Goal: Check status

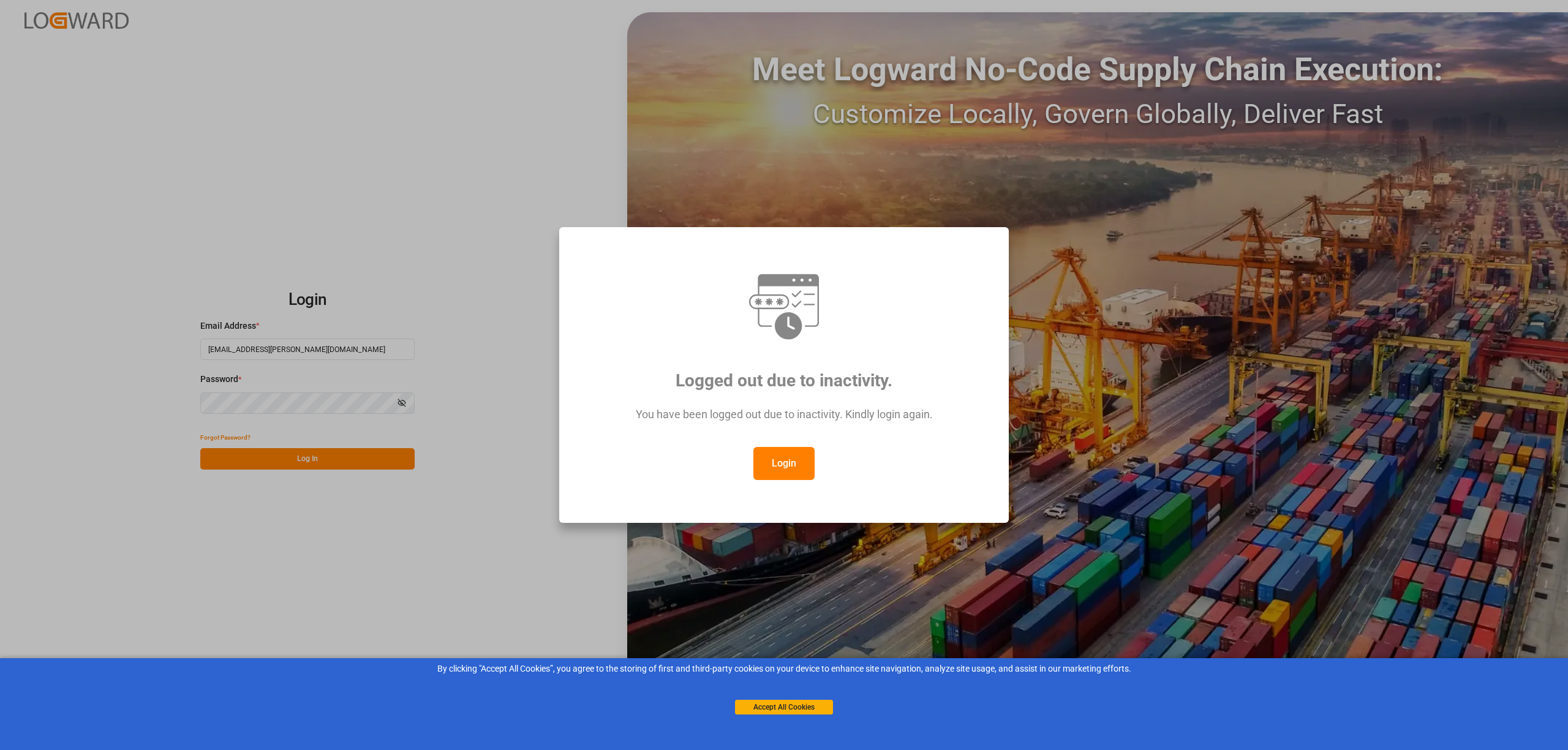
click at [753, 479] on div "Login" at bounding box center [784, 464] width 404 height 33
click at [777, 471] on button "Login" at bounding box center [784, 464] width 61 height 33
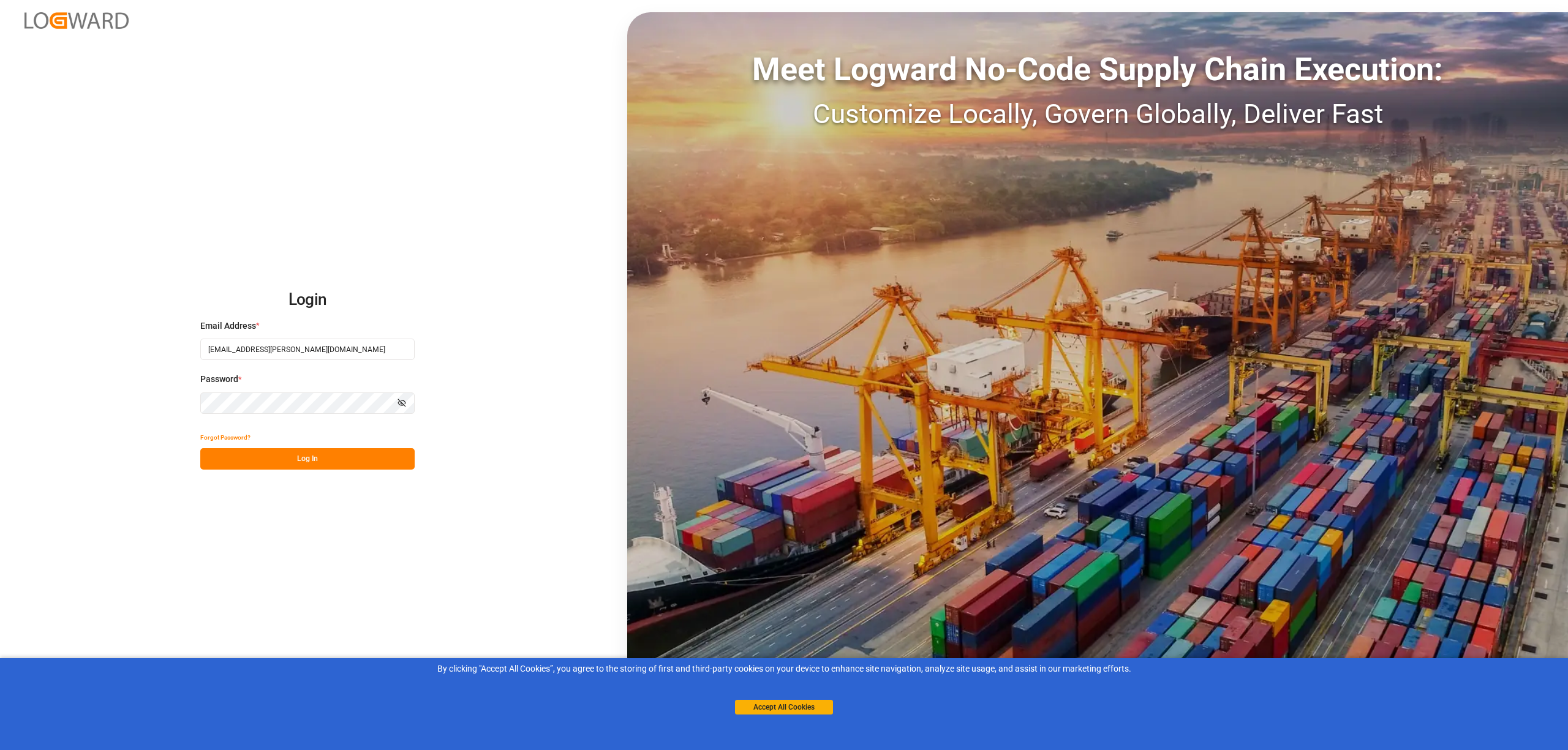
click at [330, 458] on button "Log In" at bounding box center [307, 459] width 214 height 21
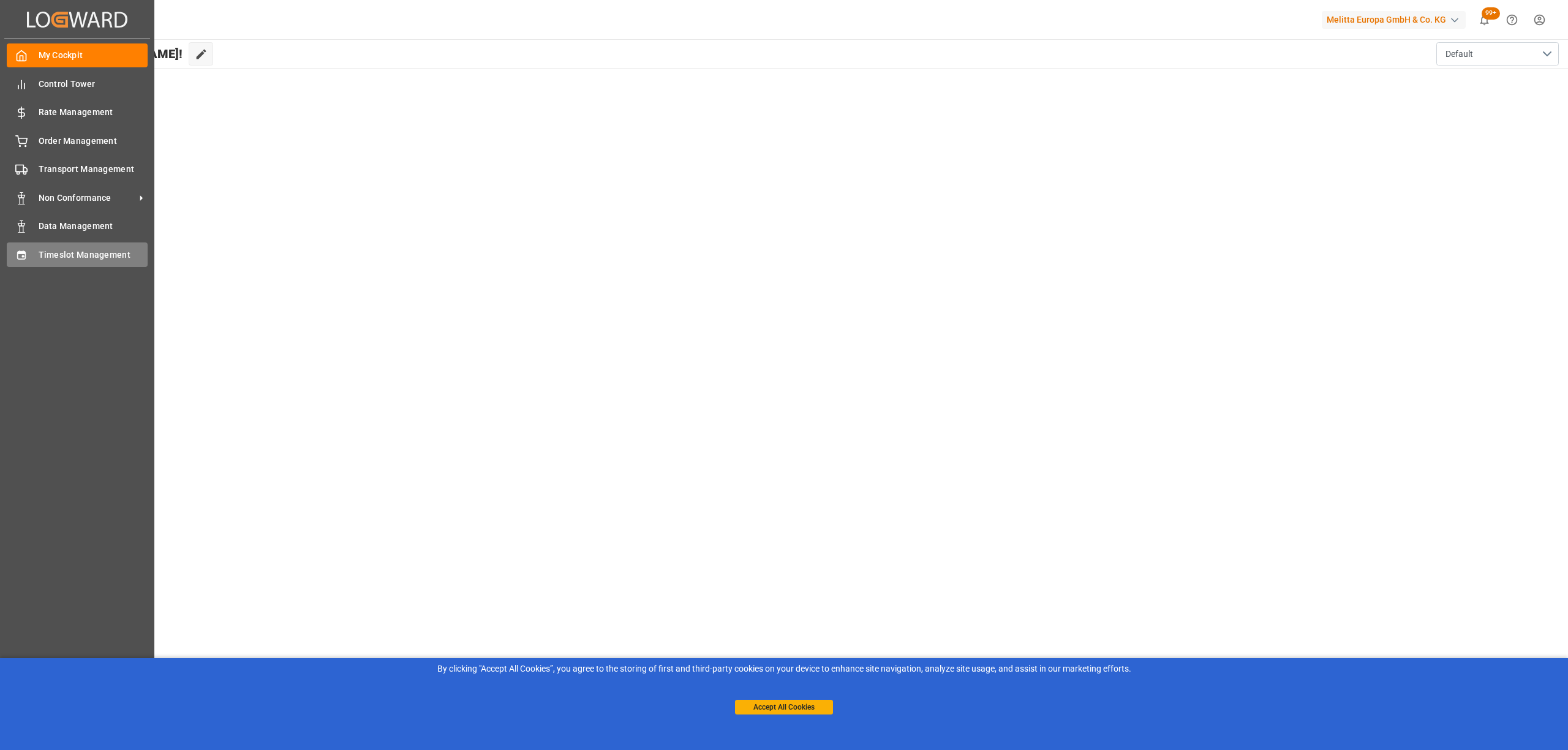
click at [25, 253] on icon at bounding box center [22, 255] width 12 height 12
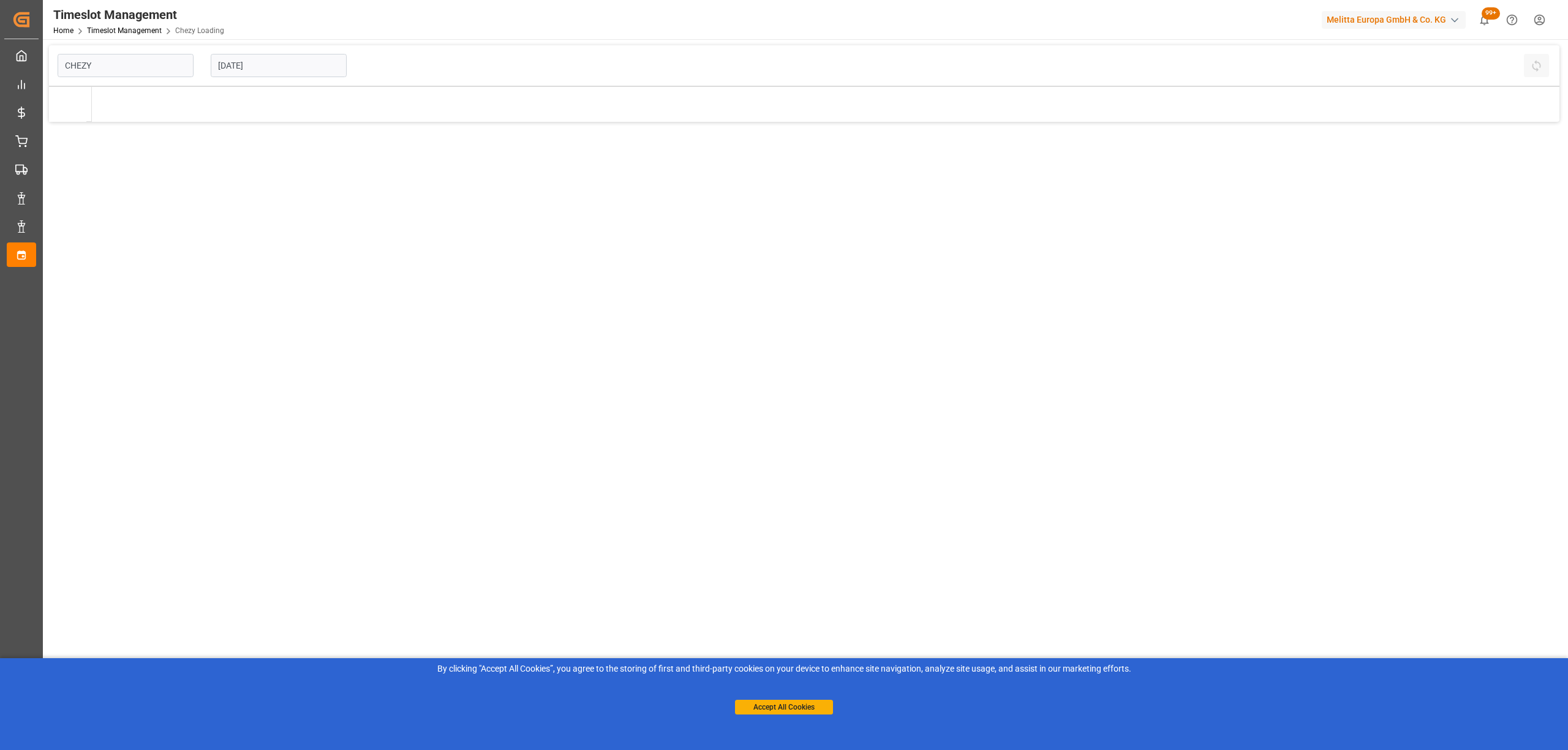
type input "Chezy Loading"
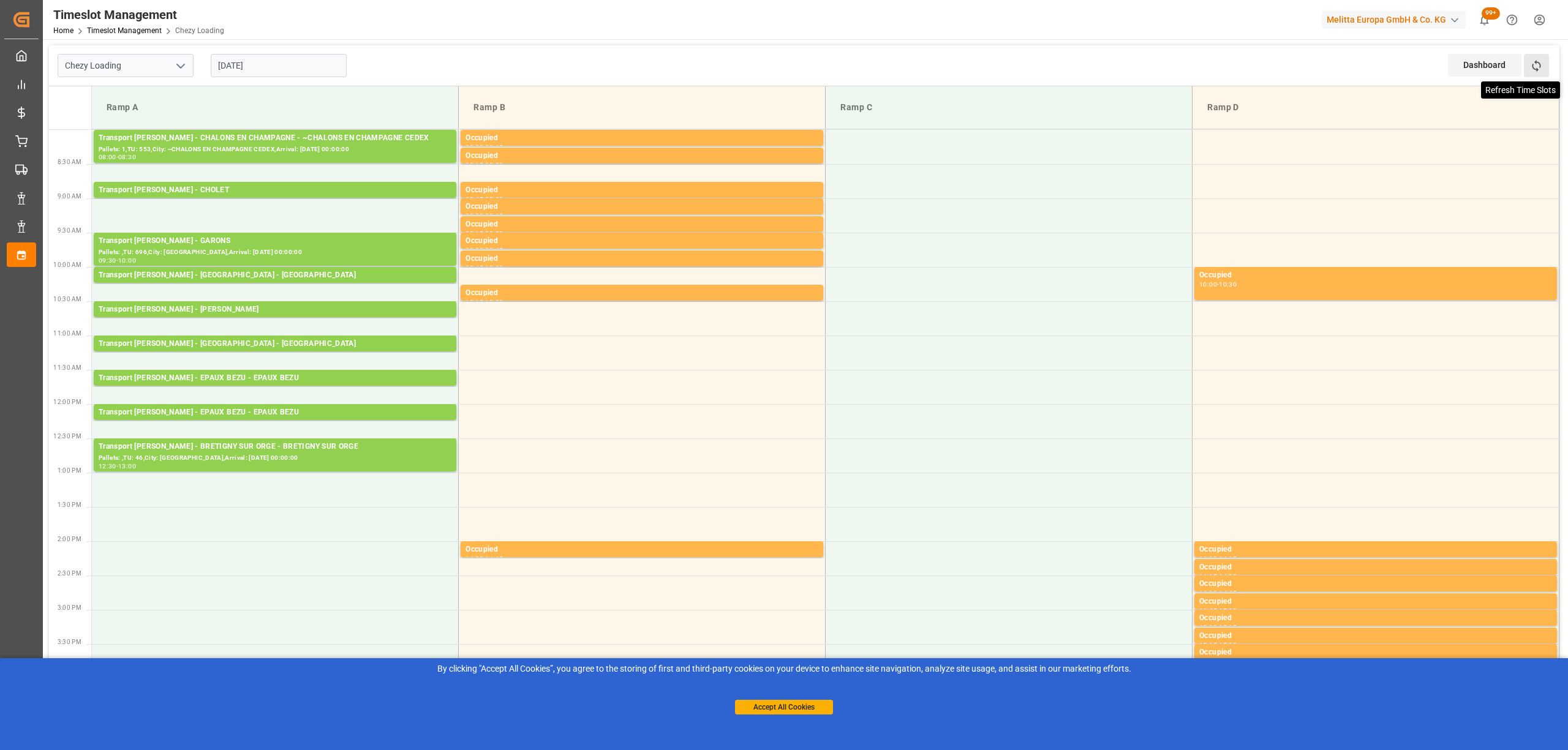
click at [1532, 69] on icon at bounding box center [1537, 66] width 13 height 13
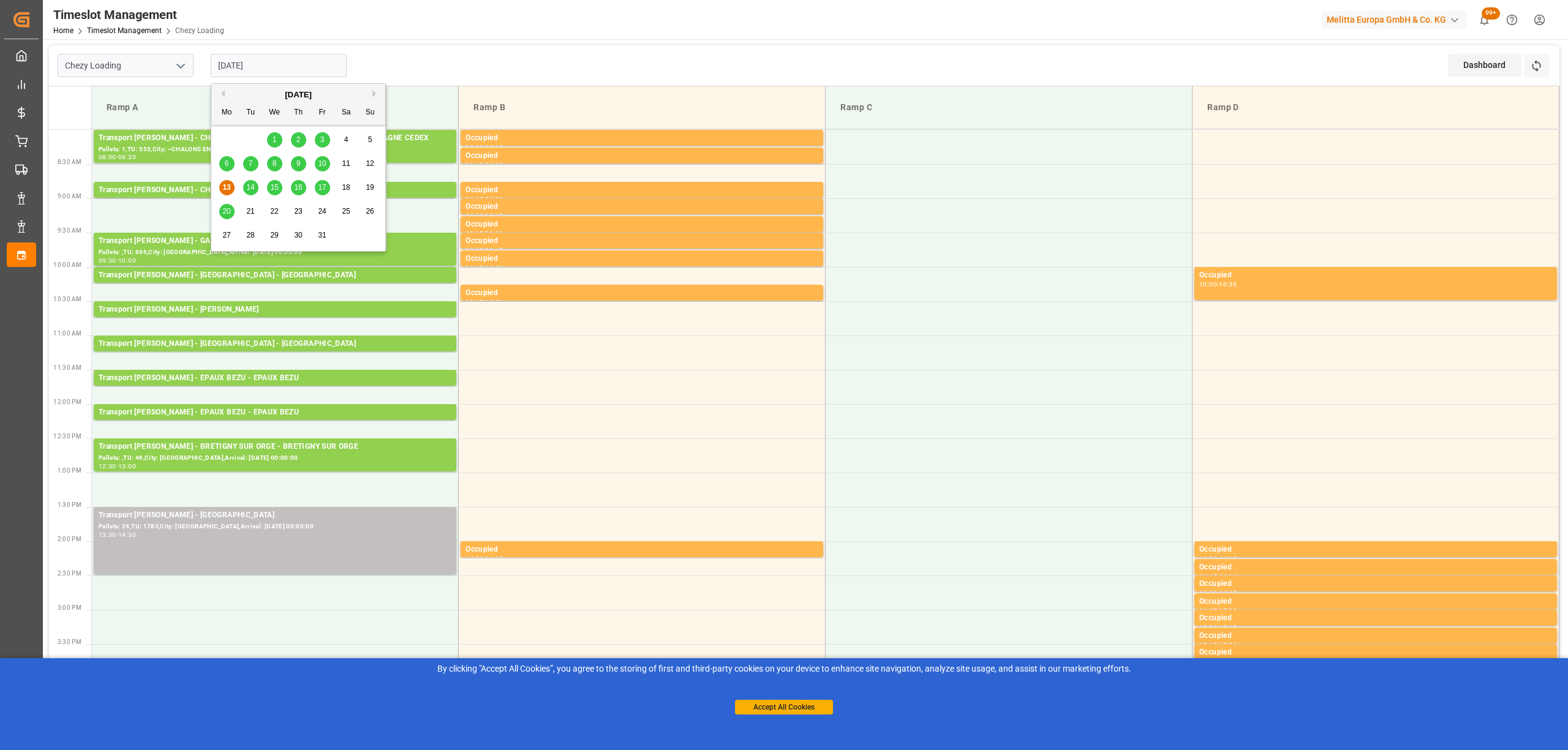
click at [306, 61] on input "[DATE]" at bounding box center [279, 65] width 136 height 23
click at [245, 195] on div "14" at bounding box center [251, 189] width 16 height 15
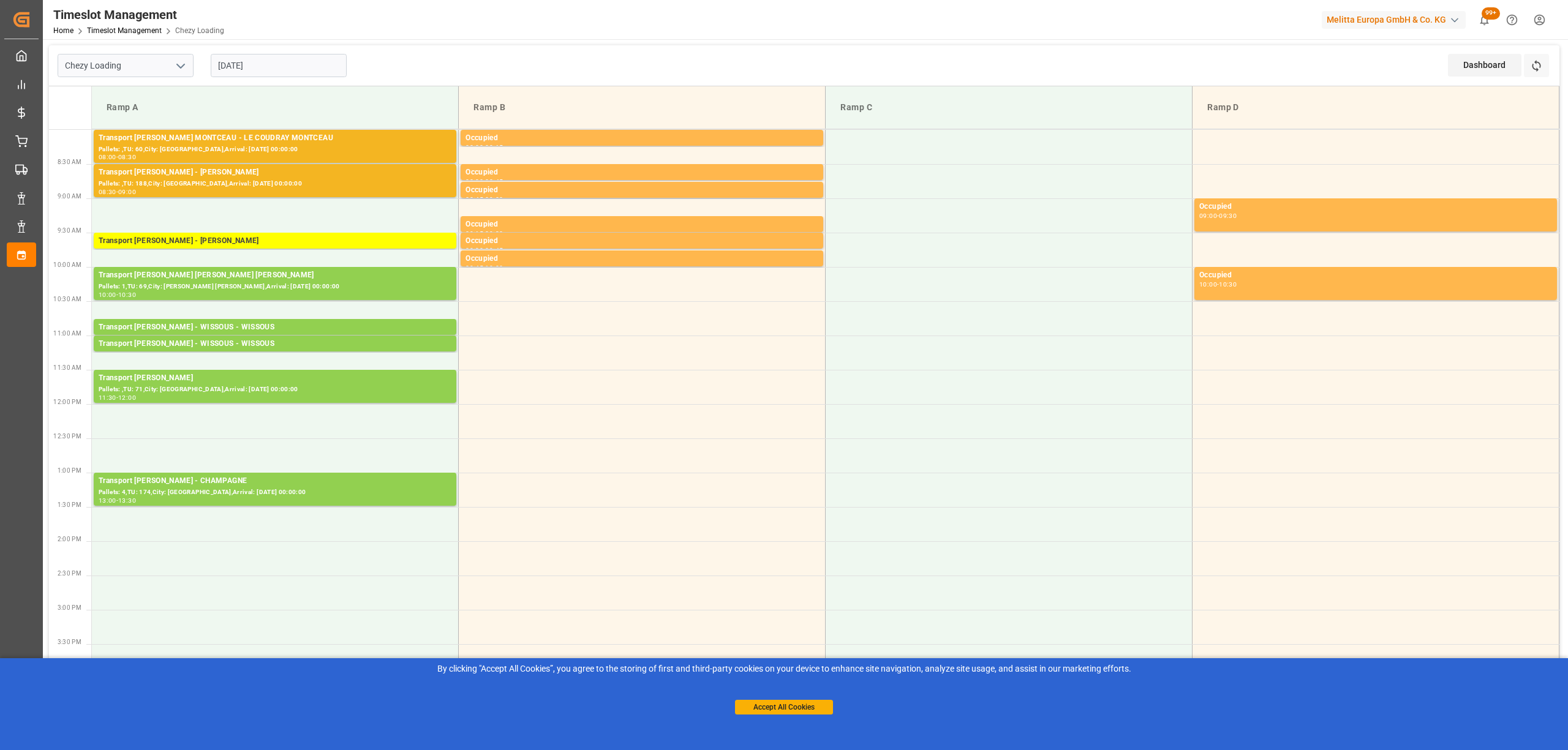
click at [420, 57] on div "Chezy Loading [DATE] Dashboard View Dashboard Refresh Time Slots" at bounding box center [804, 66] width 1511 height 41
click at [272, 61] on input "[DATE]" at bounding box center [279, 65] width 136 height 23
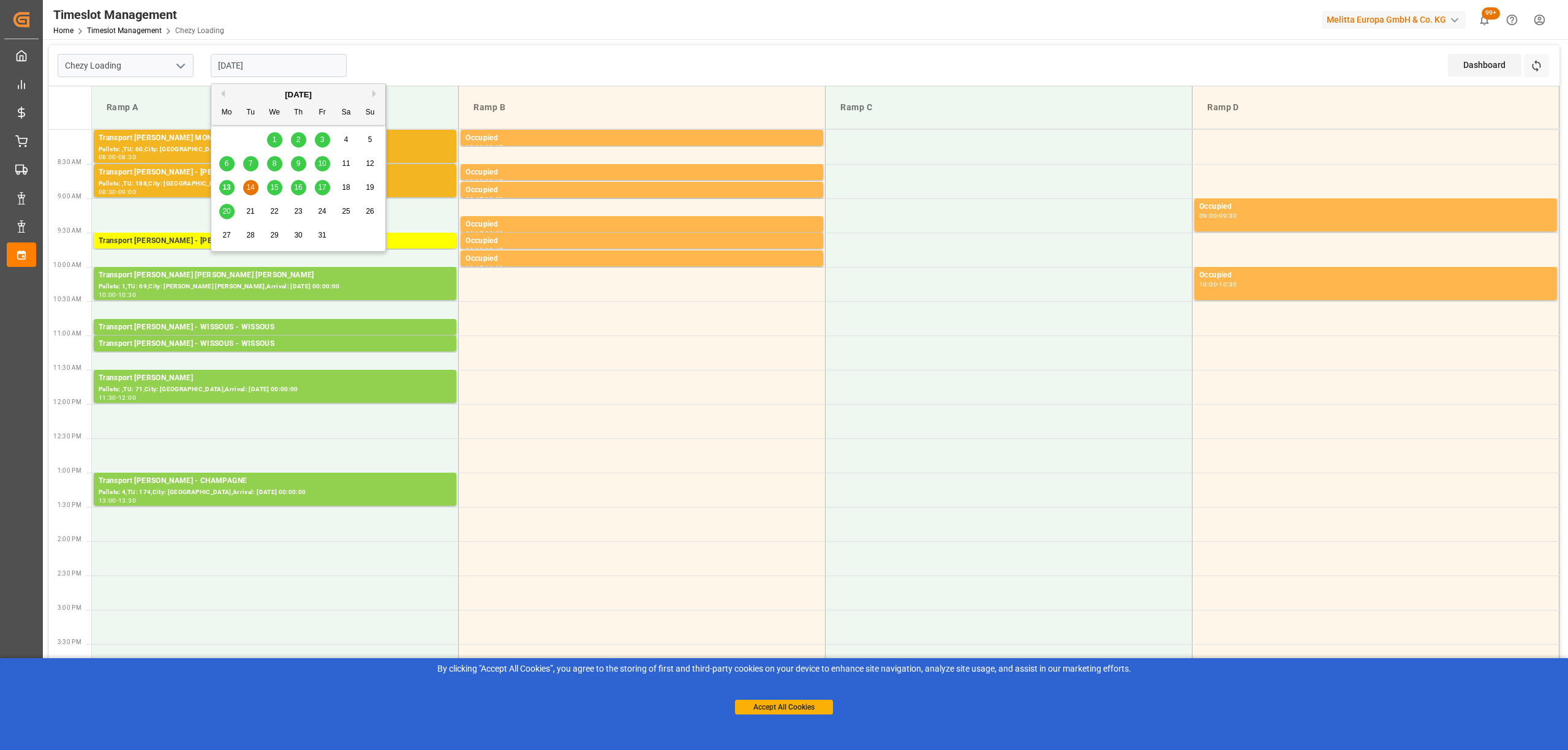
click at [229, 184] on span "13" at bounding box center [227, 187] width 8 height 8
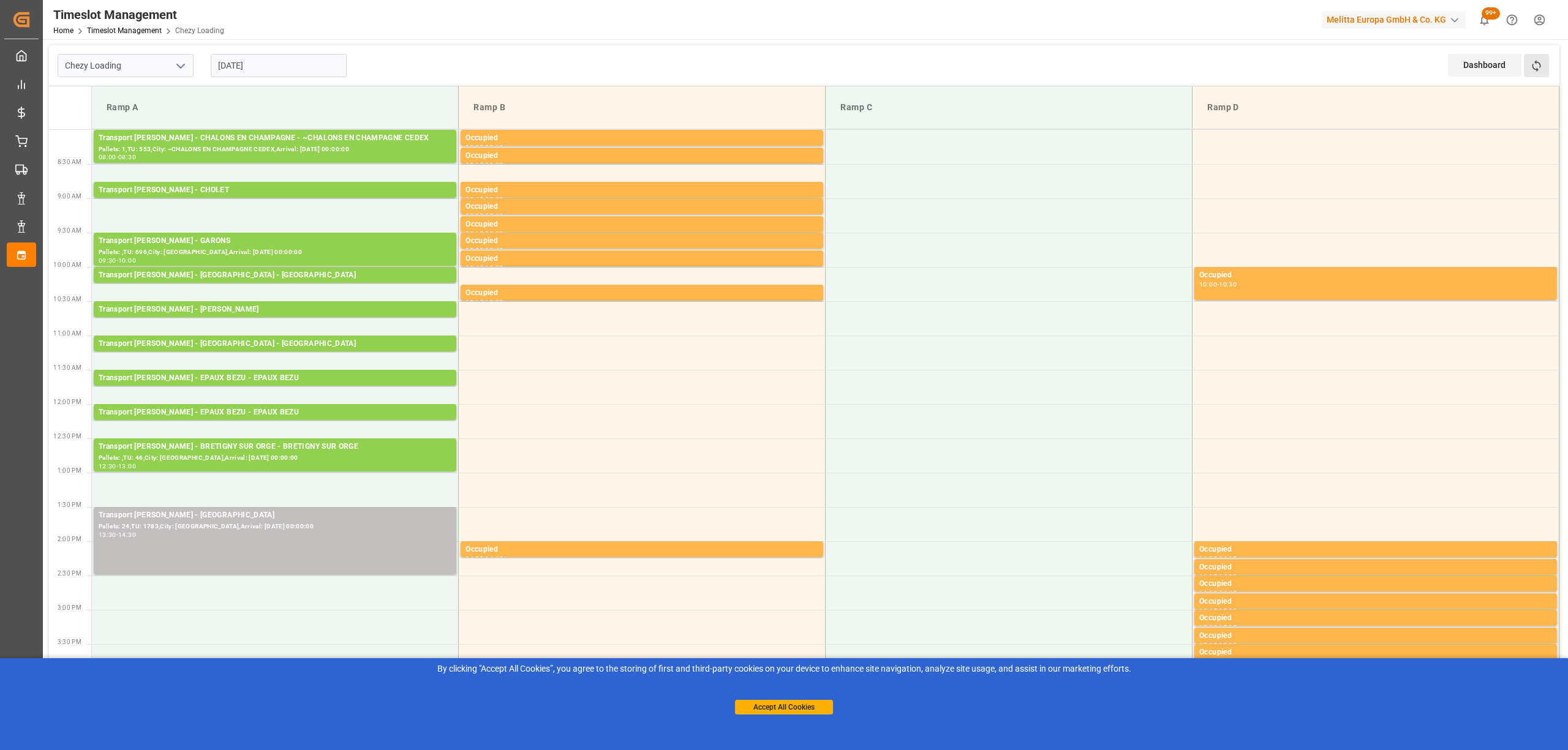
click at [1547, 64] on button "Refresh Time Slots" at bounding box center [1537, 65] width 25 height 23
click at [280, 67] on input "[DATE]" at bounding box center [279, 65] width 136 height 23
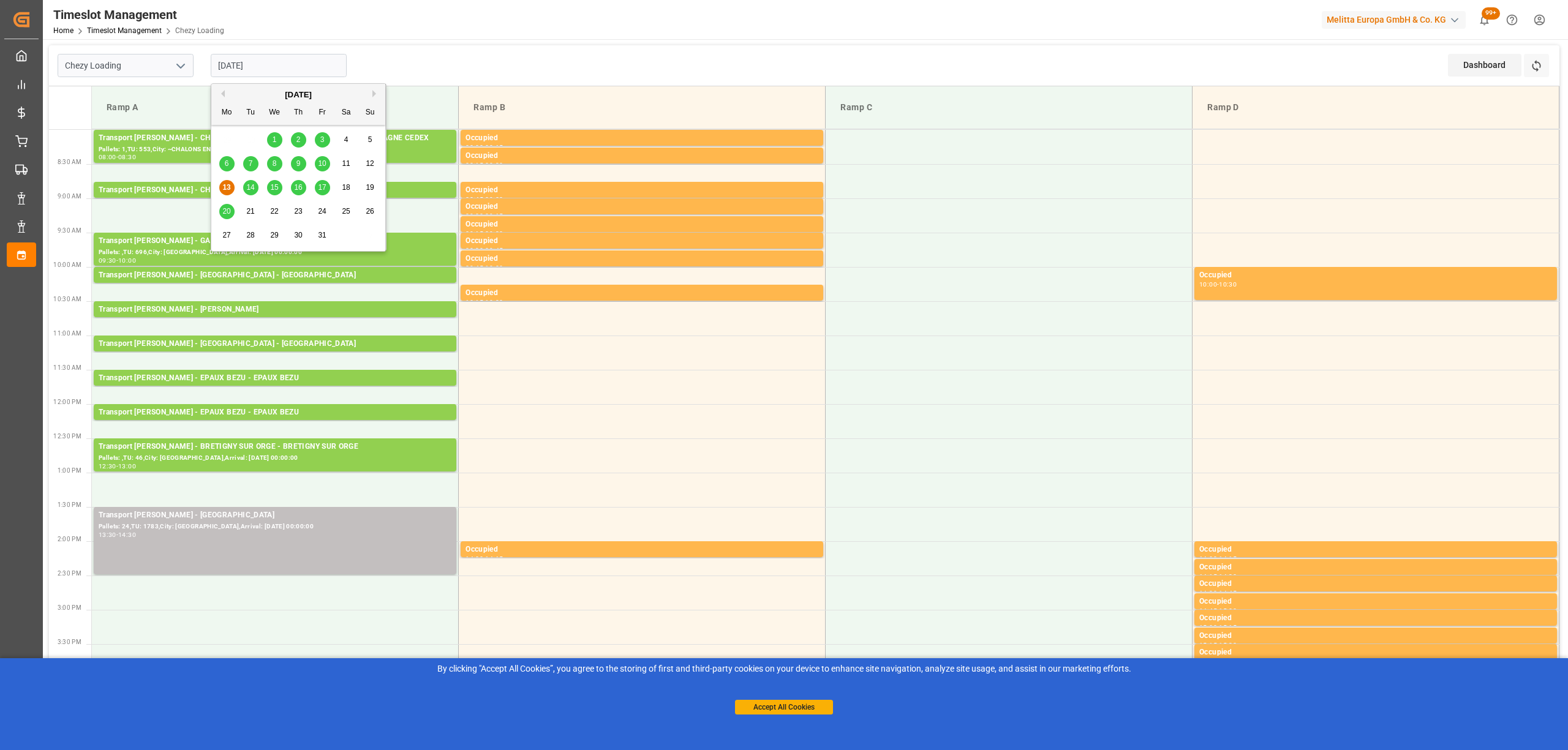
click at [253, 188] on span "14" at bounding box center [251, 187] width 8 height 8
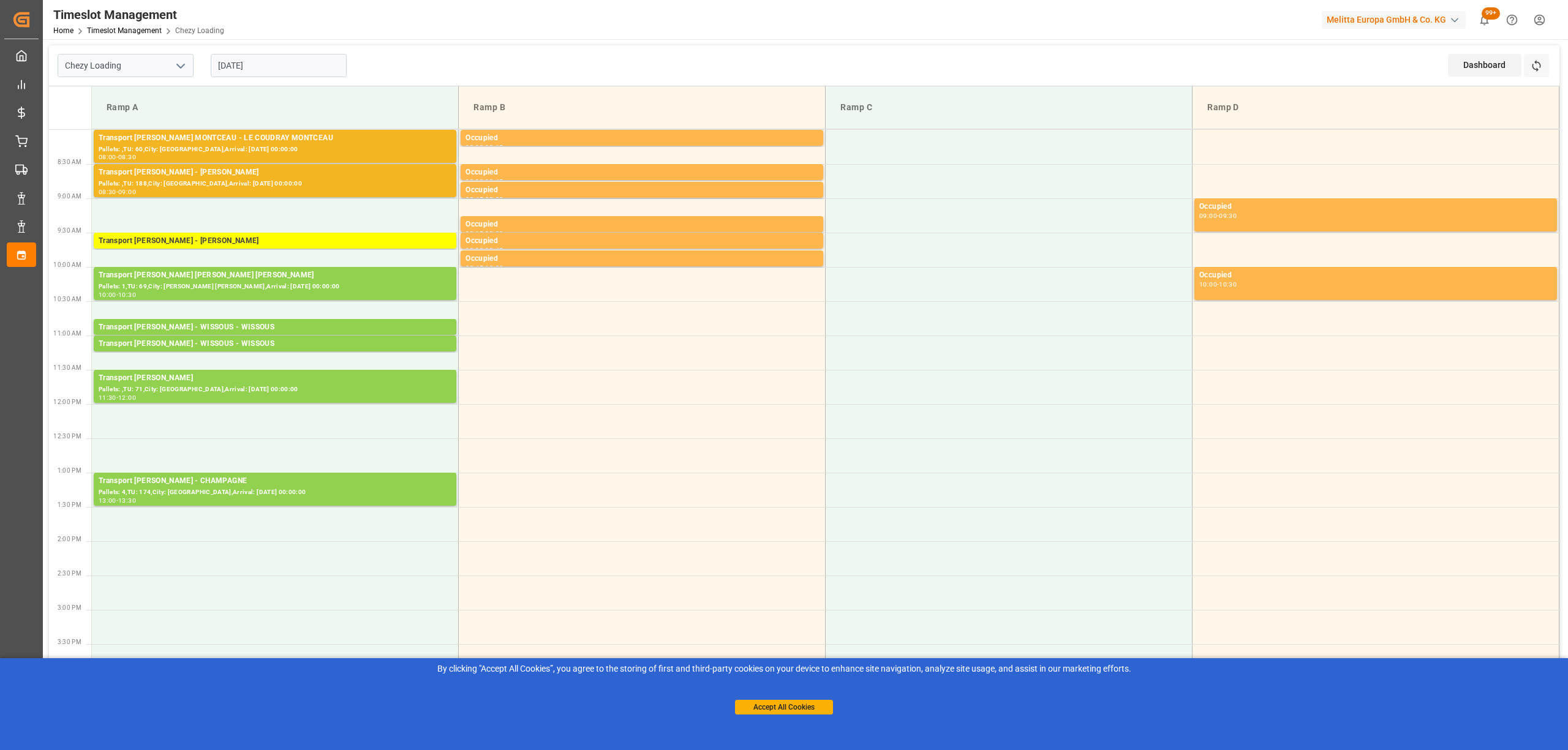
click at [303, 63] on input "[DATE]" at bounding box center [279, 65] width 136 height 23
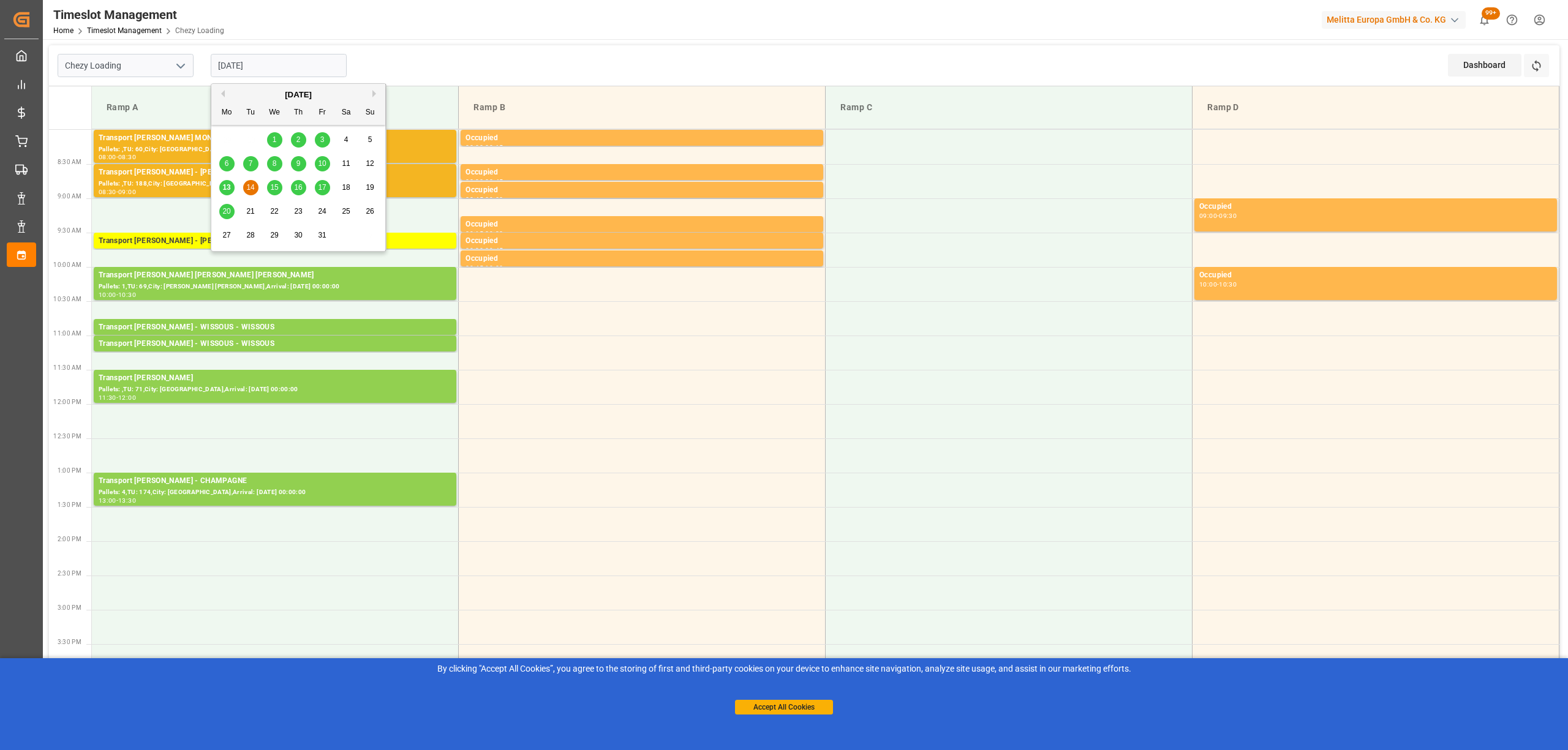
click at [228, 187] on span "13" at bounding box center [227, 187] width 8 height 8
type input "[DATE]"
